Goal: Task Accomplishment & Management: Manage account settings

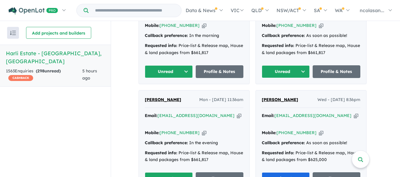
scroll to position [368, 0]
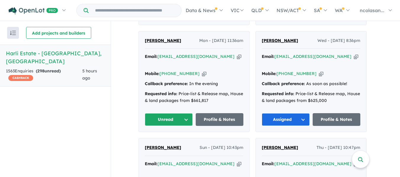
click at [188, 113] on button "Unread" at bounding box center [169, 119] width 48 height 13
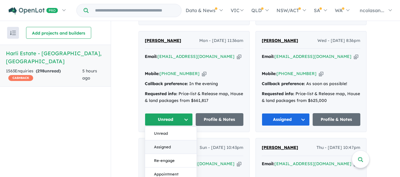
click at [171, 141] on button "Assigned" at bounding box center [171, 148] width 52 height 14
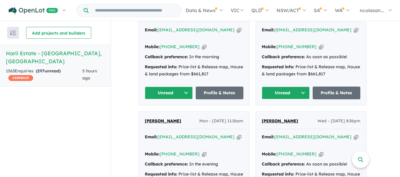
scroll to position [279, 0]
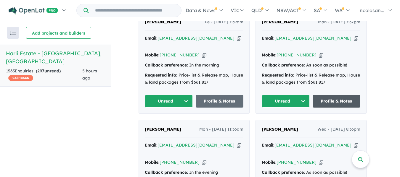
click at [337, 95] on link "Profile & Notes" at bounding box center [337, 101] width 48 height 13
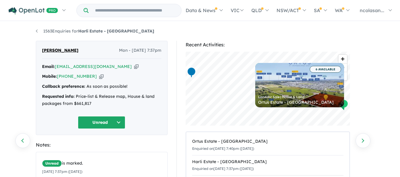
click at [25, 140] on link "Previous enquiry" at bounding box center [22, 141] width 15 height 15
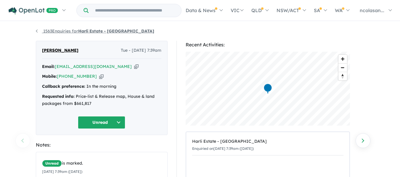
click at [36, 30] on link "1563 Enquiries for Harli Estate - [GEOGRAPHIC_DATA]" at bounding box center [95, 30] width 118 height 5
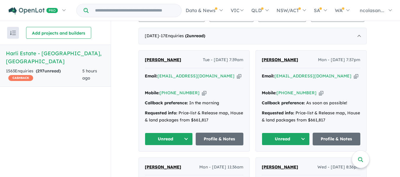
scroll to position [250, 0]
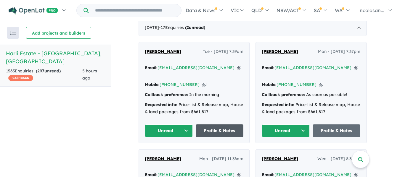
click at [216, 125] on link "Profile & Notes" at bounding box center [220, 131] width 48 height 13
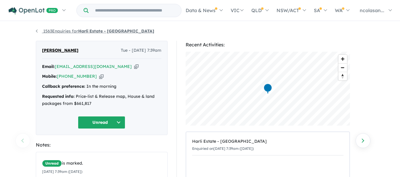
click at [38, 32] on link "1563 Enquiries for Harli Estate - Cranbourne West" at bounding box center [95, 30] width 118 height 5
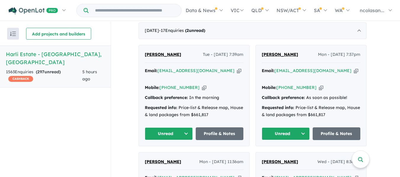
scroll to position [250, 0]
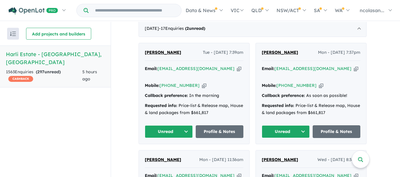
click at [188, 126] on button "Unread" at bounding box center [169, 132] width 48 height 13
click at [176, 153] on button "Assigned" at bounding box center [171, 160] width 52 height 14
click at [305, 126] on button "Unread" at bounding box center [286, 132] width 48 height 13
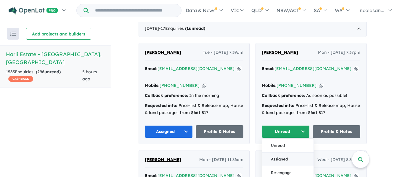
click at [286, 153] on button "Assigned" at bounding box center [288, 160] width 52 height 14
